Goal: Check status: Verify the current state of an ongoing process or item

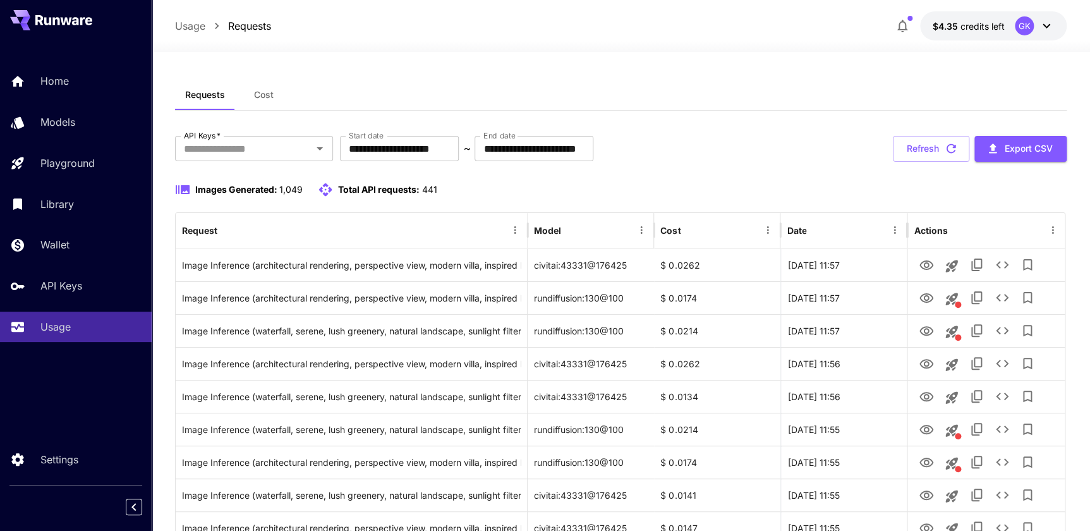
click at [932, 140] on button "Refresh" at bounding box center [931, 149] width 76 height 26
drag, startPoint x: 649, startPoint y: 265, endPoint x: 500, endPoint y: 186, distance: 168.4
click at [499, 186] on div "Images Generated: 1,049 Total API requests: 441" at bounding box center [620, 189] width 891 height 15
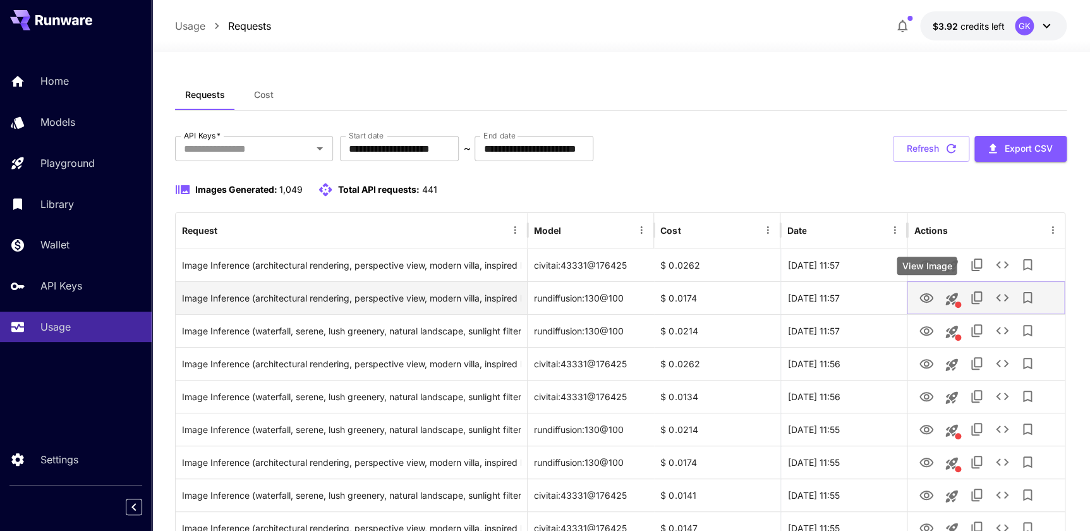
click at [924, 291] on icon "View Image" at bounding box center [925, 298] width 15 height 15
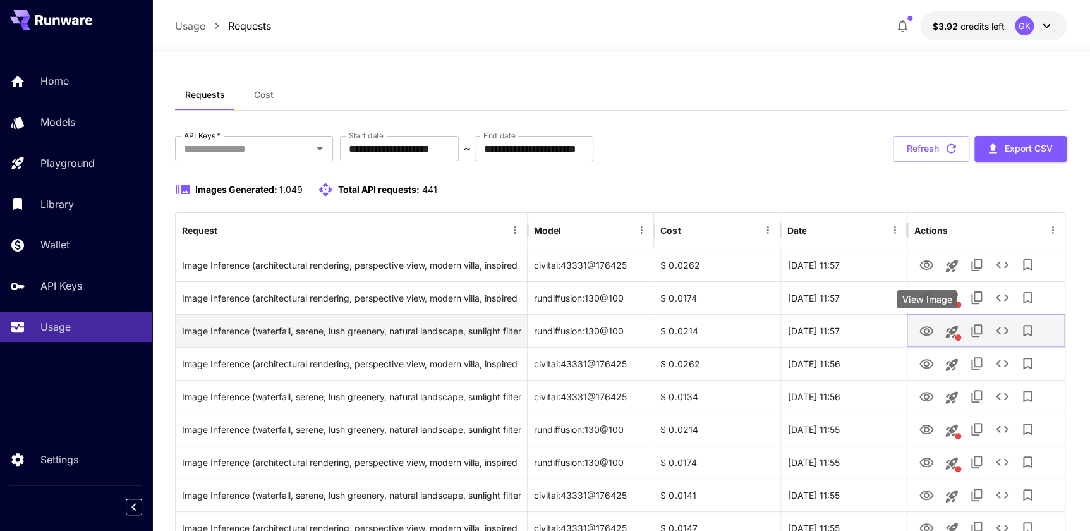
click at [936, 329] on button "View Image" at bounding box center [925, 330] width 25 height 26
click at [929, 334] on icon "View Image" at bounding box center [926, 330] width 14 height 9
